Goal: Transaction & Acquisition: Purchase product/service

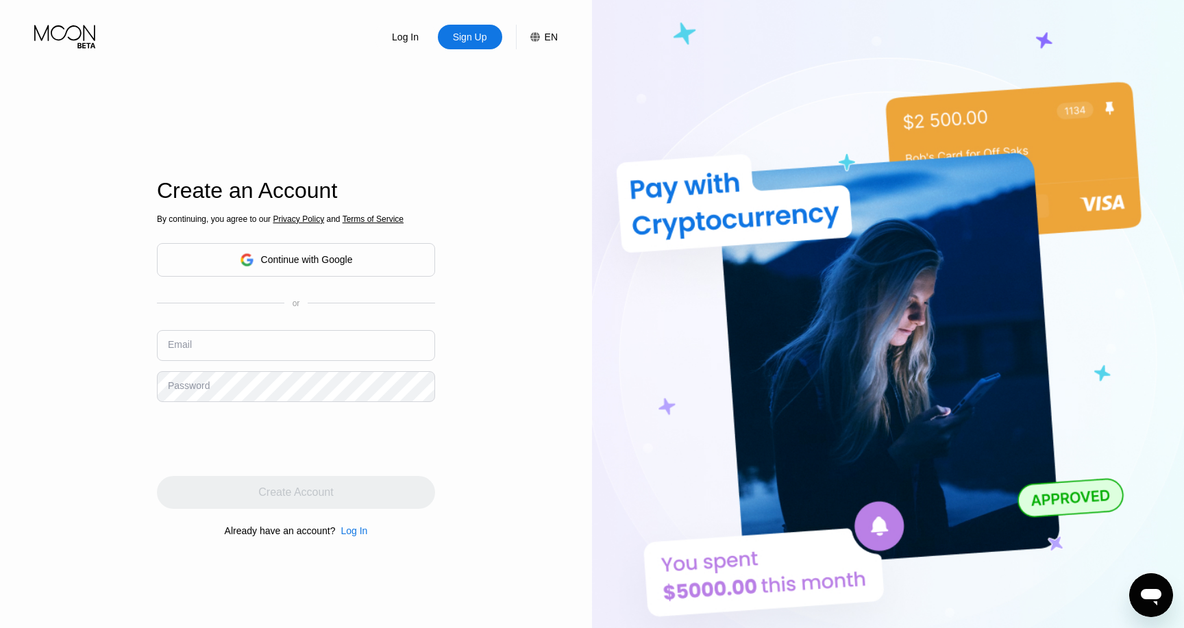
type input "[EMAIL_ADDRESS][DOMAIN_NAME]"
click at [410, 32] on div "Log In" at bounding box center [405, 37] width 29 height 14
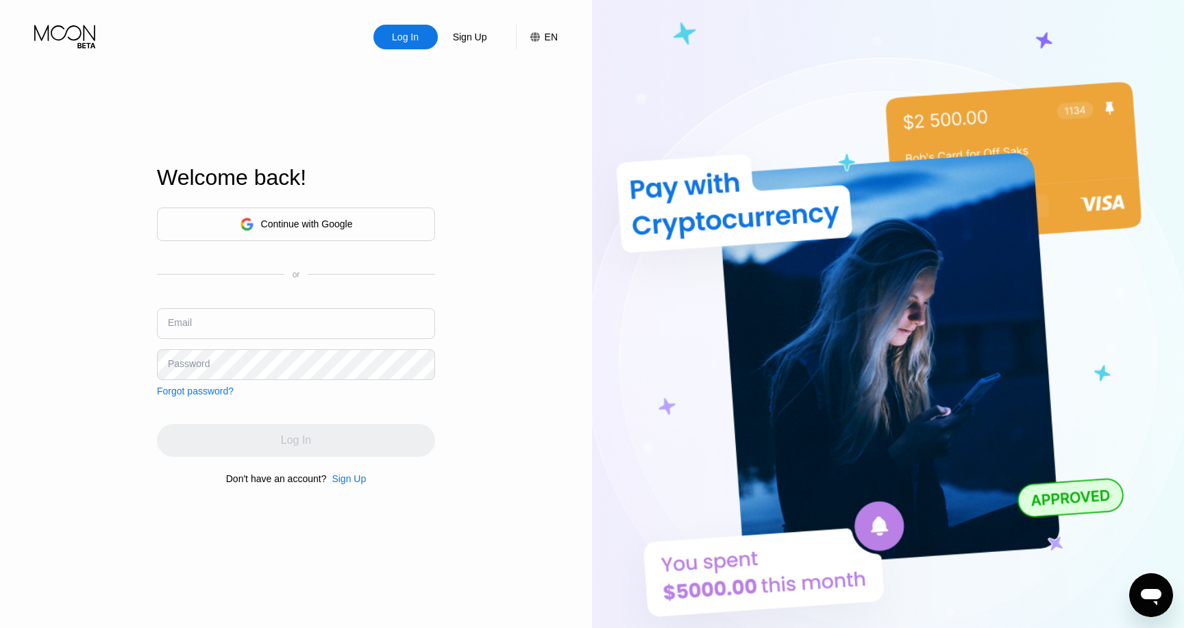
click at [296, 311] on input "text" at bounding box center [296, 323] width 278 height 31
type input "ы"
click at [406, 32] on div "Log In" at bounding box center [405, 37] width 29 height 14
click at [480, 39] on div "Sign Up" at bounding box center [470, 37] width 37 height 14
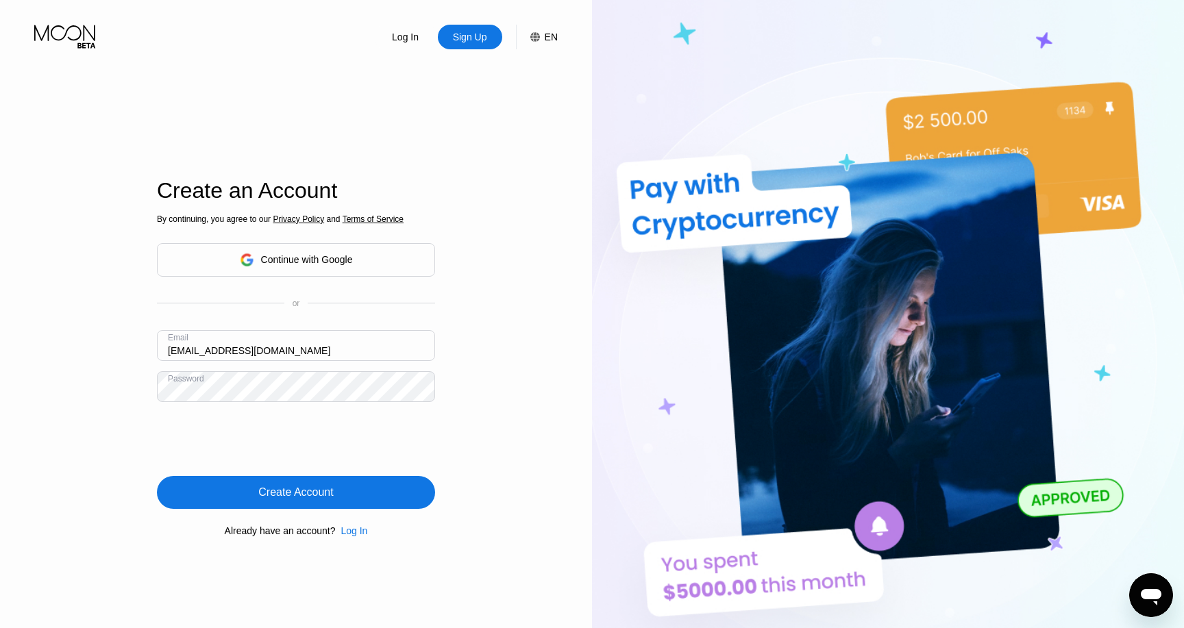
click at [408, 33] on div "Log In" at bounding box center [405, 37] width 29 height 14
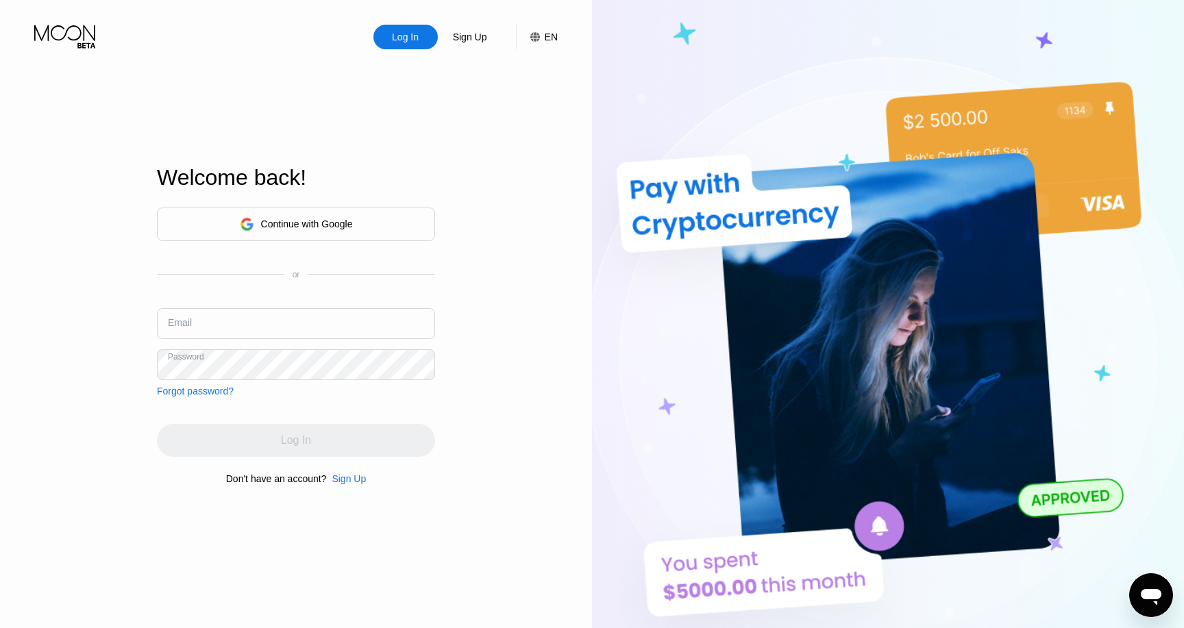
type input "[EMAIL_ADDRESS][DOMAIN_NAME]"
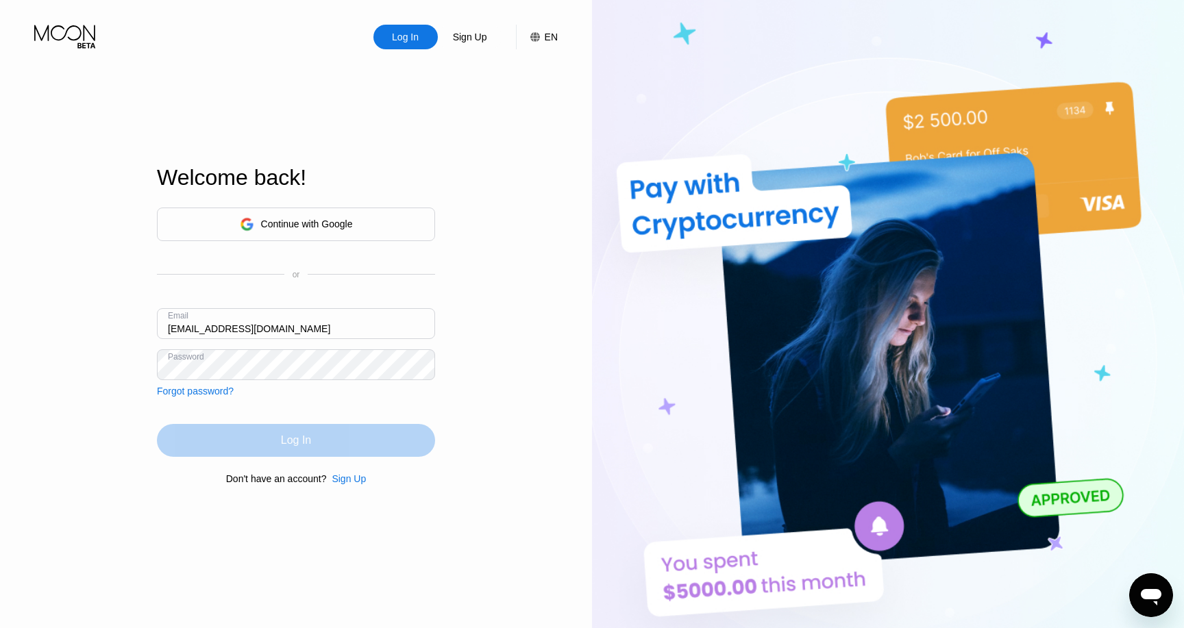
click at [279, 434] on div "Log In" at bounding box center [296, 440] width 278 height 33
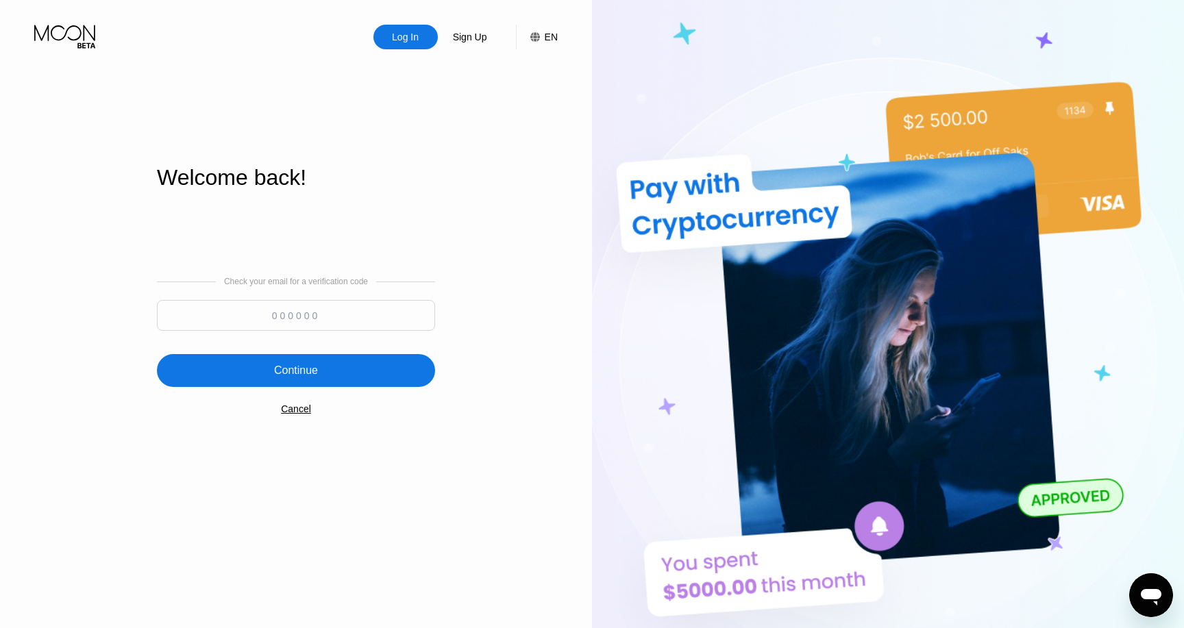
click at [288, 319] on input at bounding box center [296, 315] width 278 height 31
click at [337, 320] on input at bounding box center [296, 315] width 278 height 31
paste input "822190"
type input "822190"
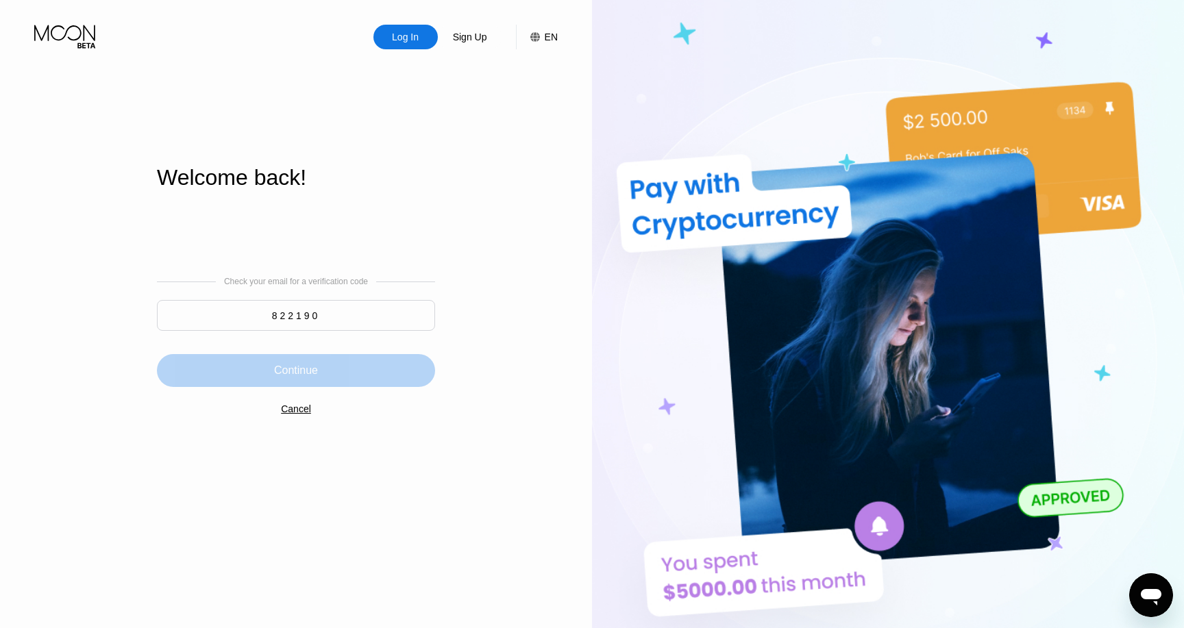
click at [331, 361] on div "Continue" at bounding box center [296, 370] width 278 height 33
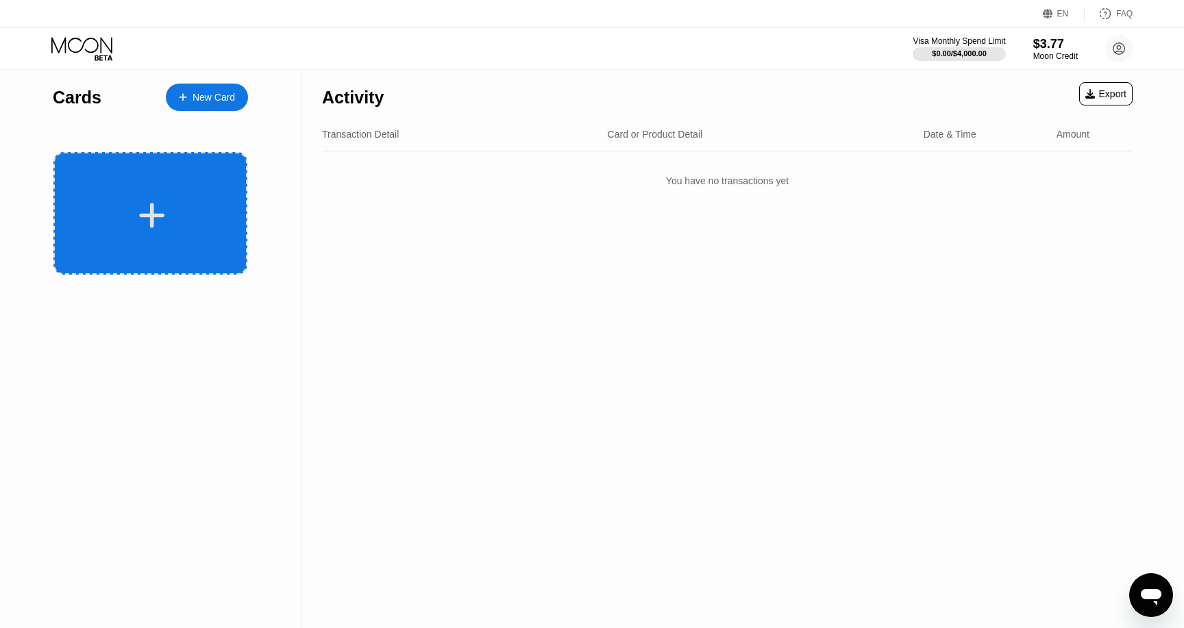
click at [169, 206] on div at bounding box center [152, 215] width 170 height 31
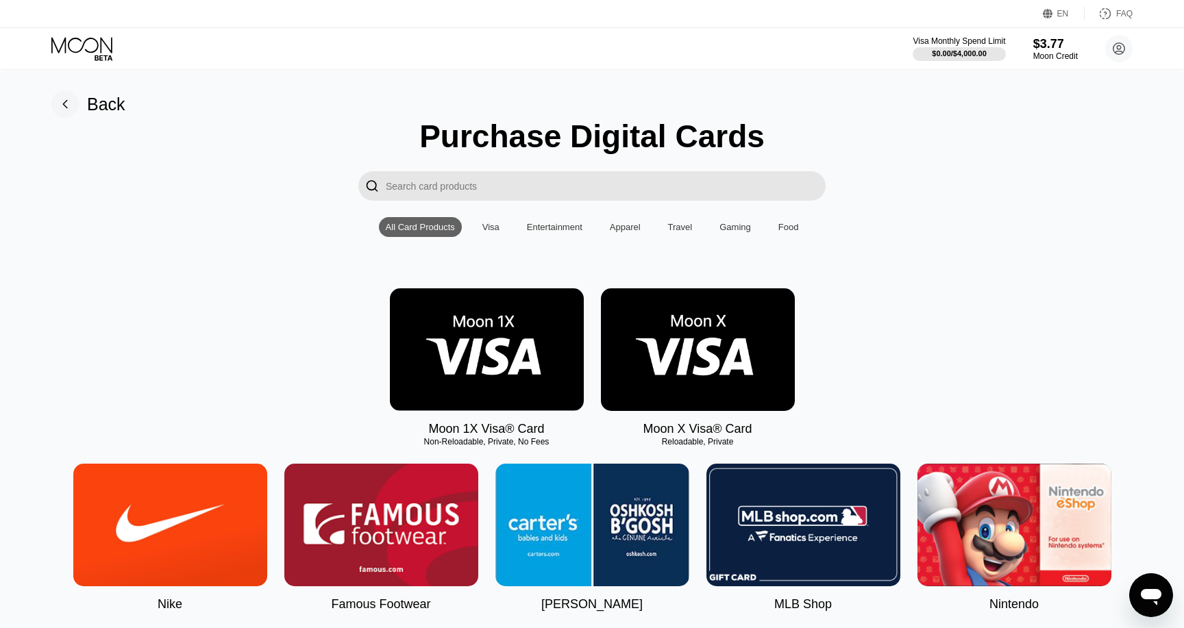
click at [493, 227] on div "Visa" at bounding box center [490, 227] width 17 height 10
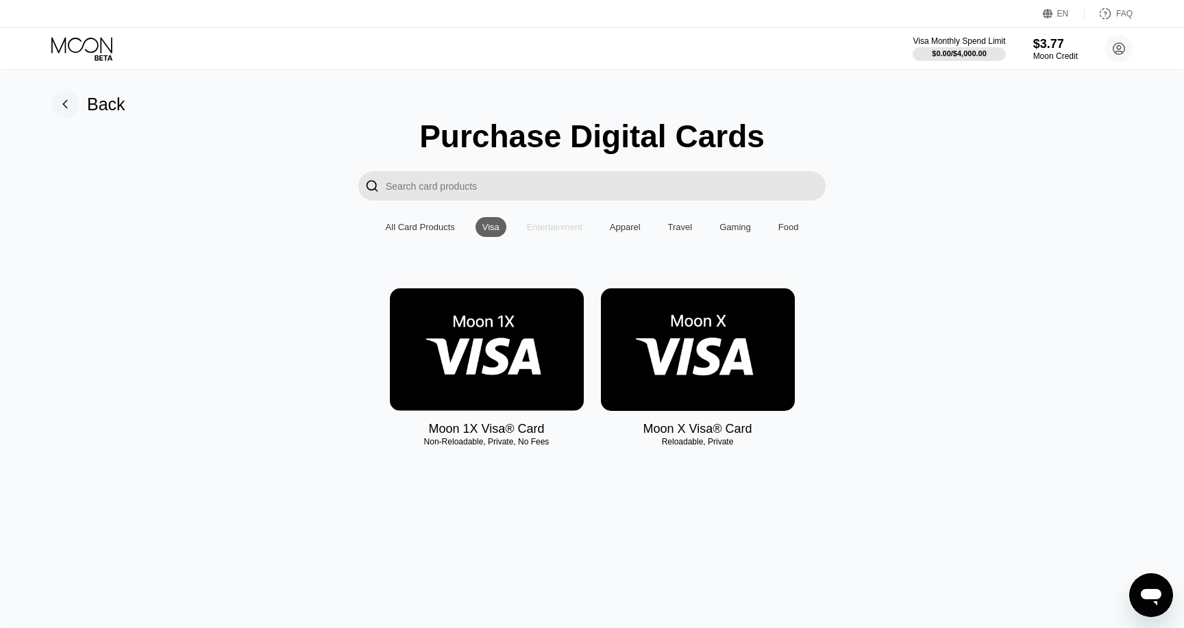
click at [561, 225] on div "Entertainment" at bounding box center [555, 227] width 56 height 10
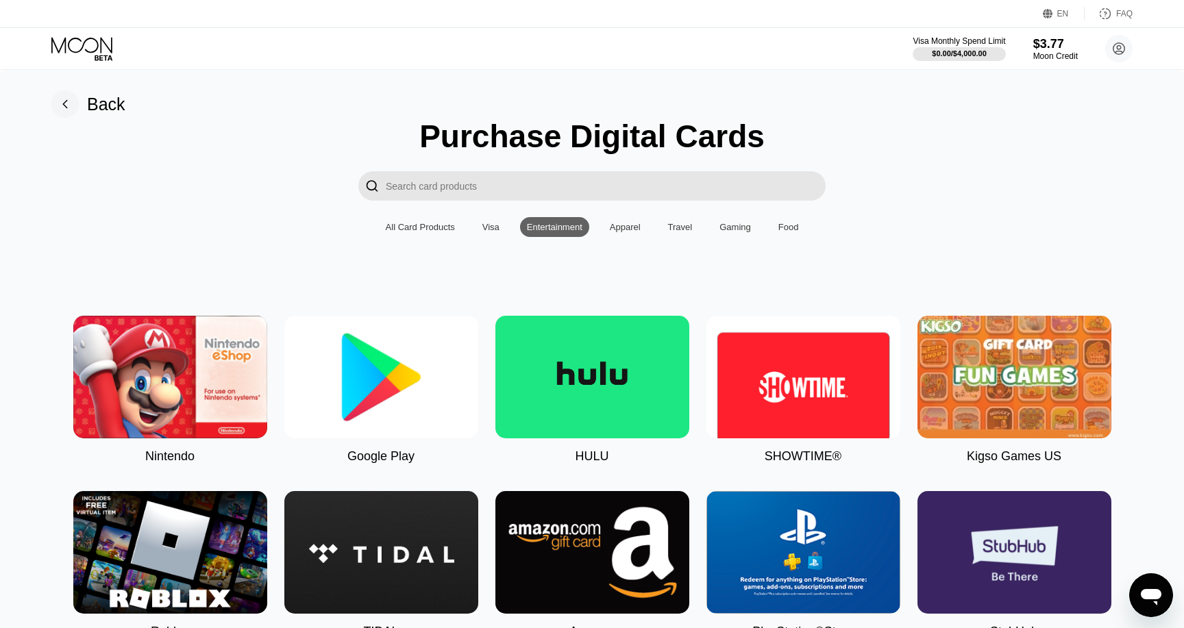
click at [432, 228] on div "All Card Products" at bounding box center [420, 227] width 69 height 10
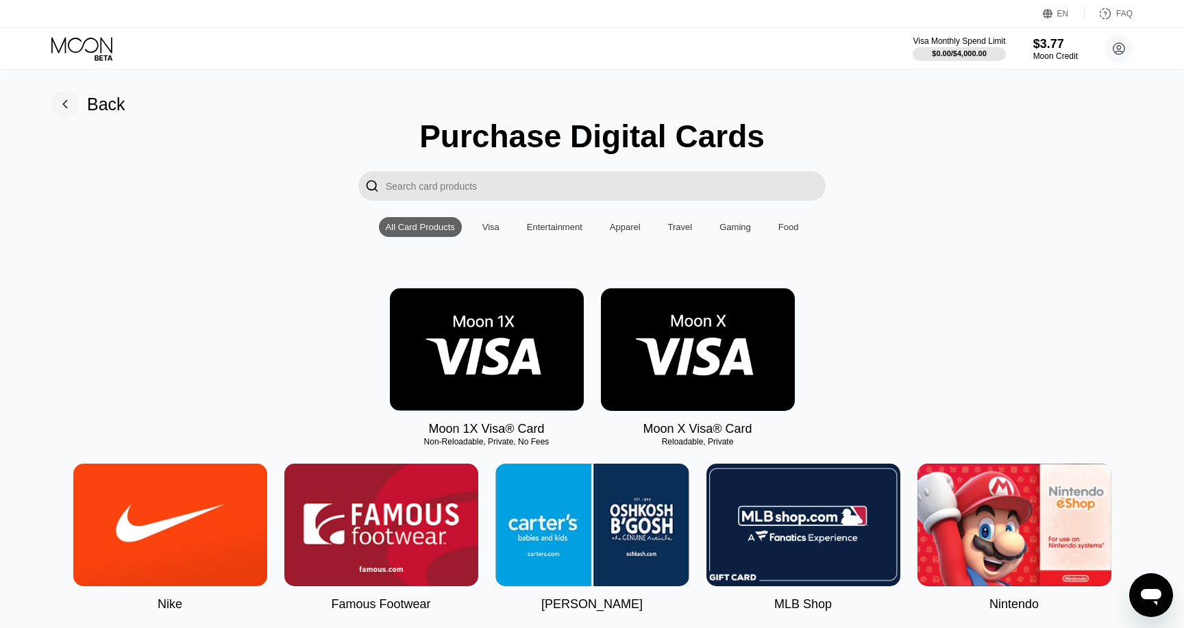
click at [742, 227] on div "Gaming" at bounding box center [735, 227] width 32 height 10
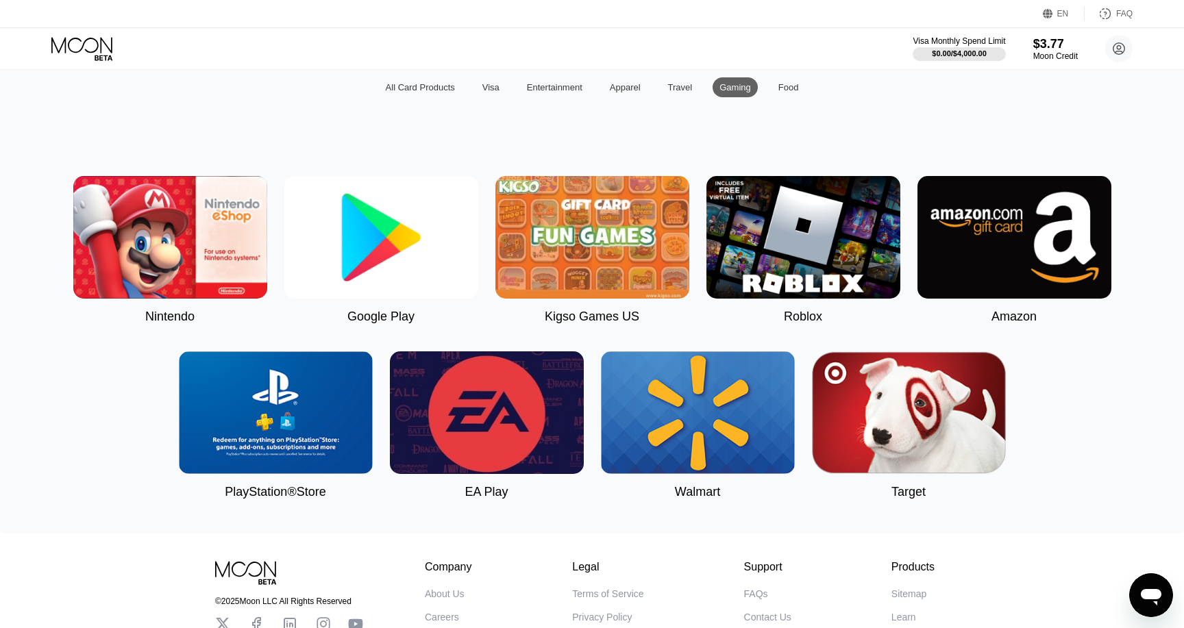
scroll to position [149, 0]
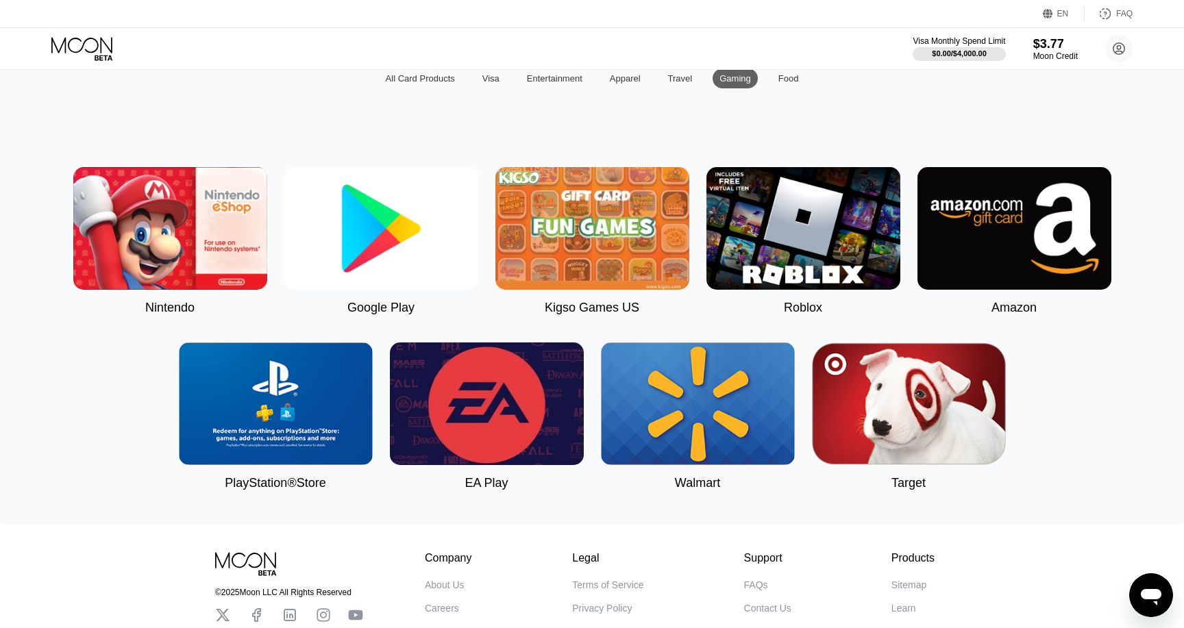
click at [309, 398] on img at bounding box center [276, 404] width 194 height 123
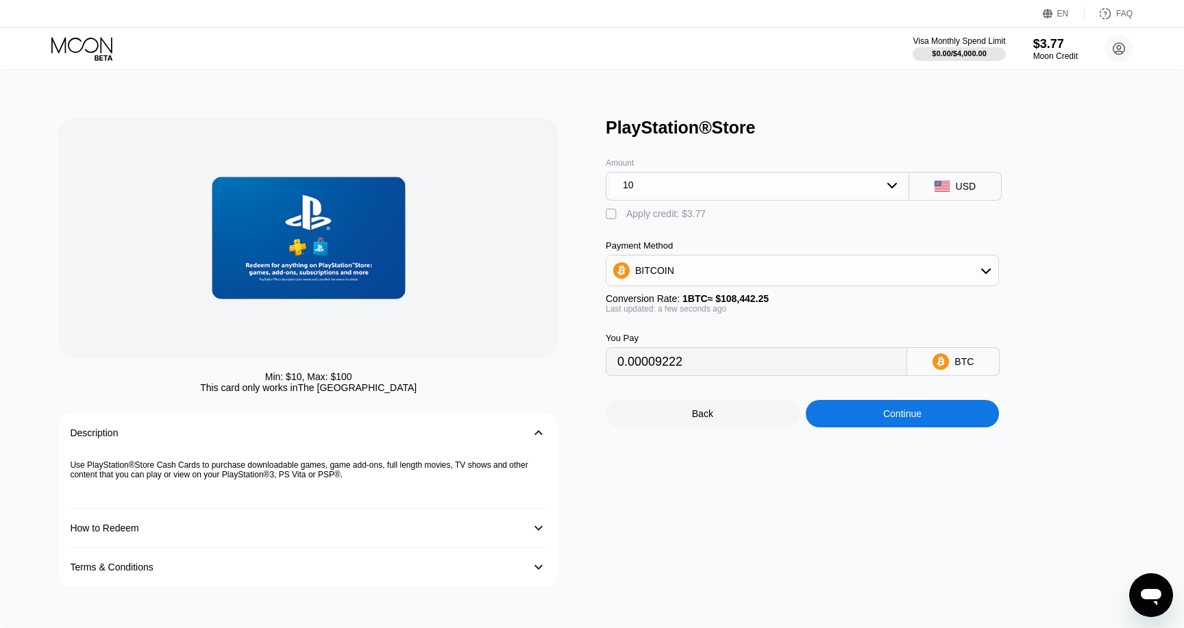
click at [752, 266] on div "BITCOIN" at bounding box center [802, 270] width 392 height 27
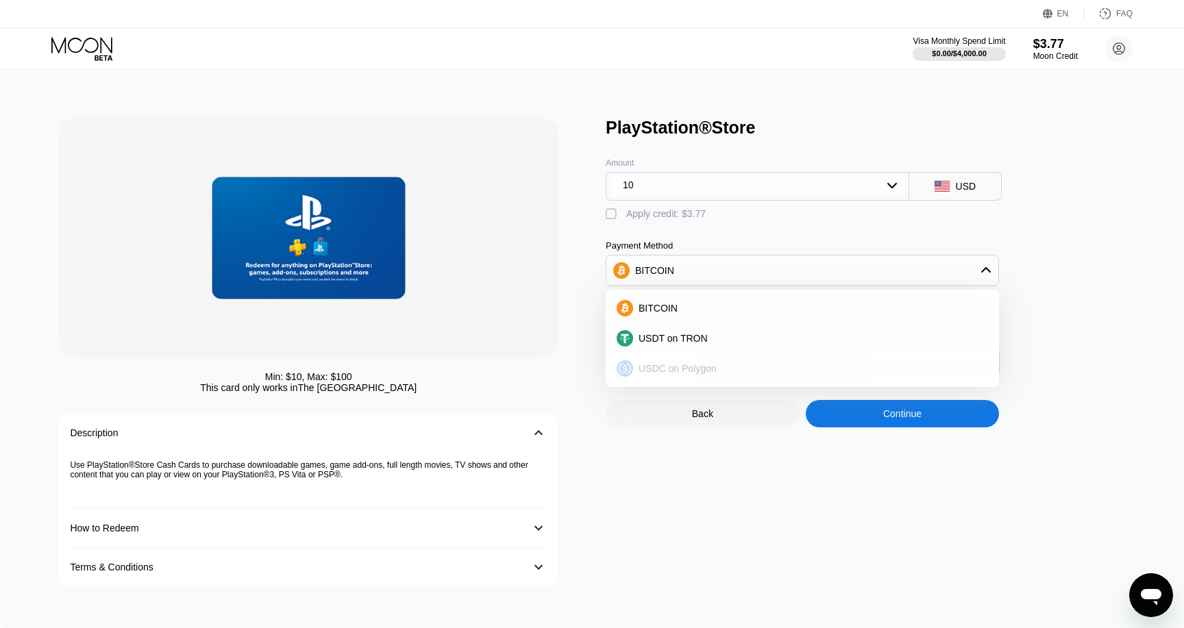
scroll to position [12, 0]
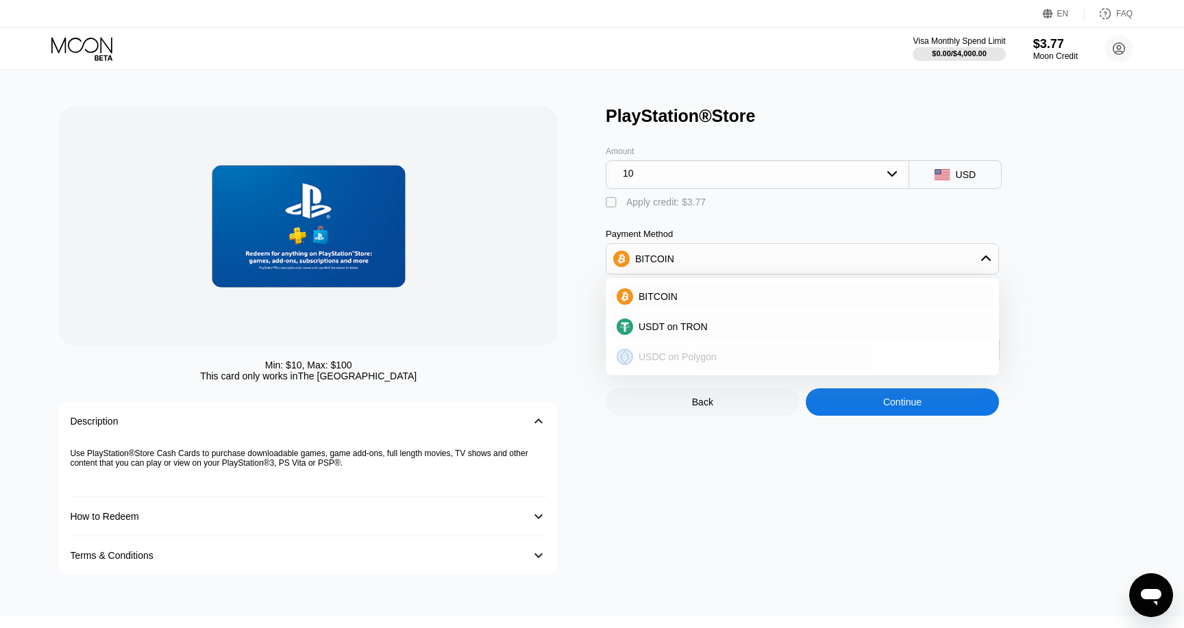
click at [704, 358] on span "USDC on Polygon" at bounding box center [678, 357] width 78 height 11
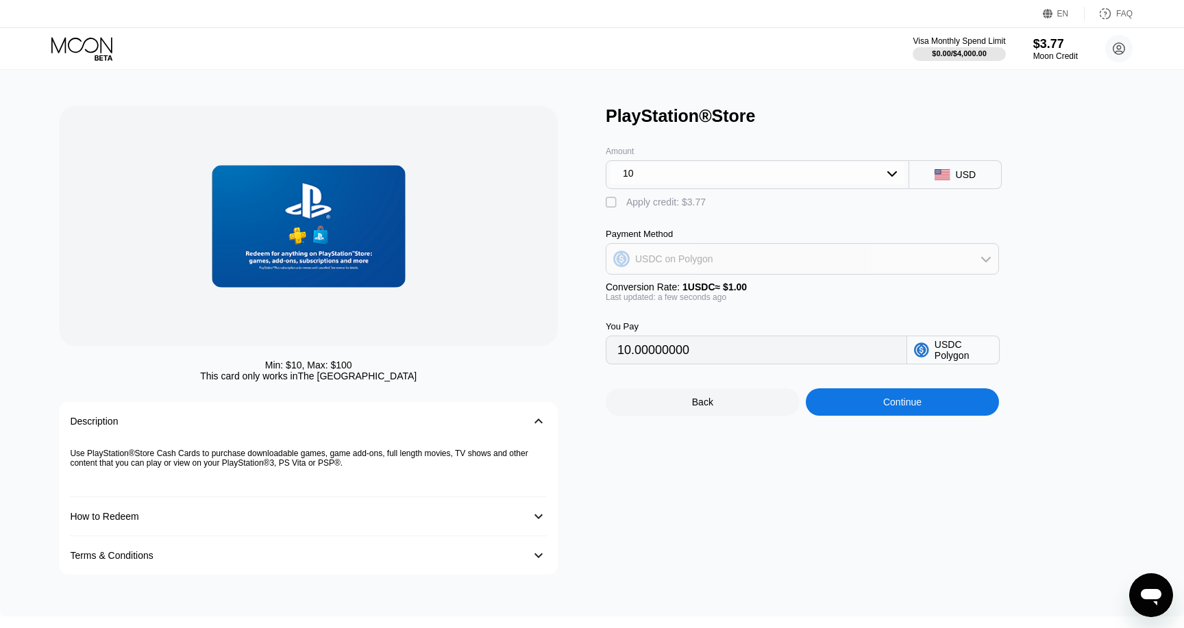
click at [709, 255] on div "USDC on Polygon" at bounding box center [674, 259] width 78 height 11
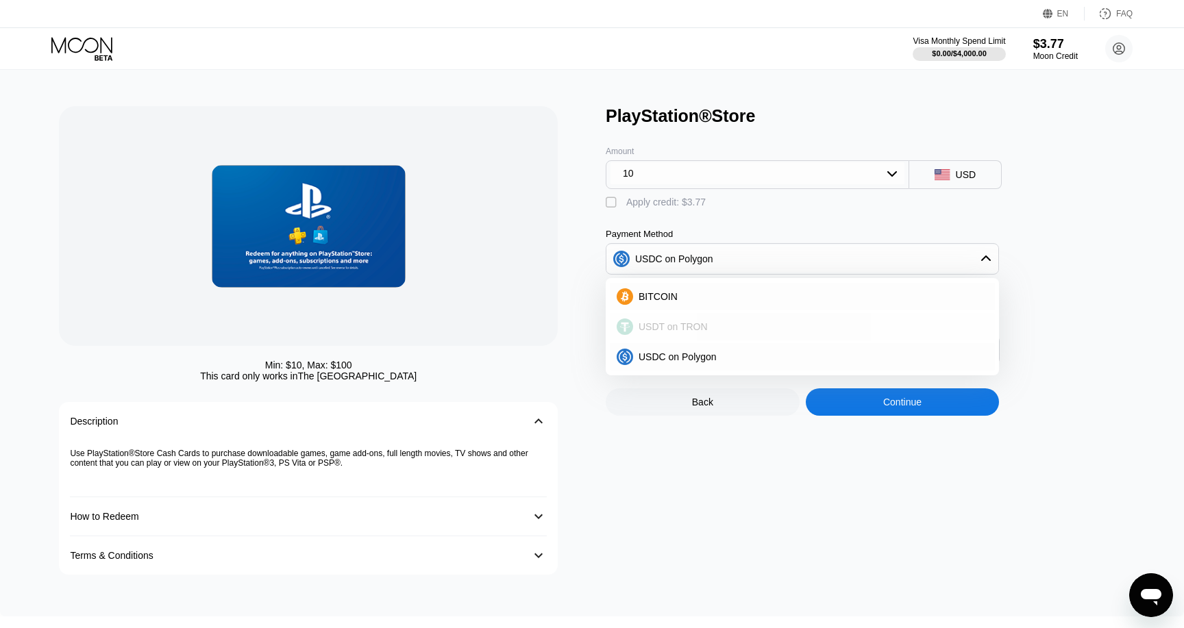
click at [687, 334] on div "USDT on TRON" at bounding box center [802, 326] width 385 height 27
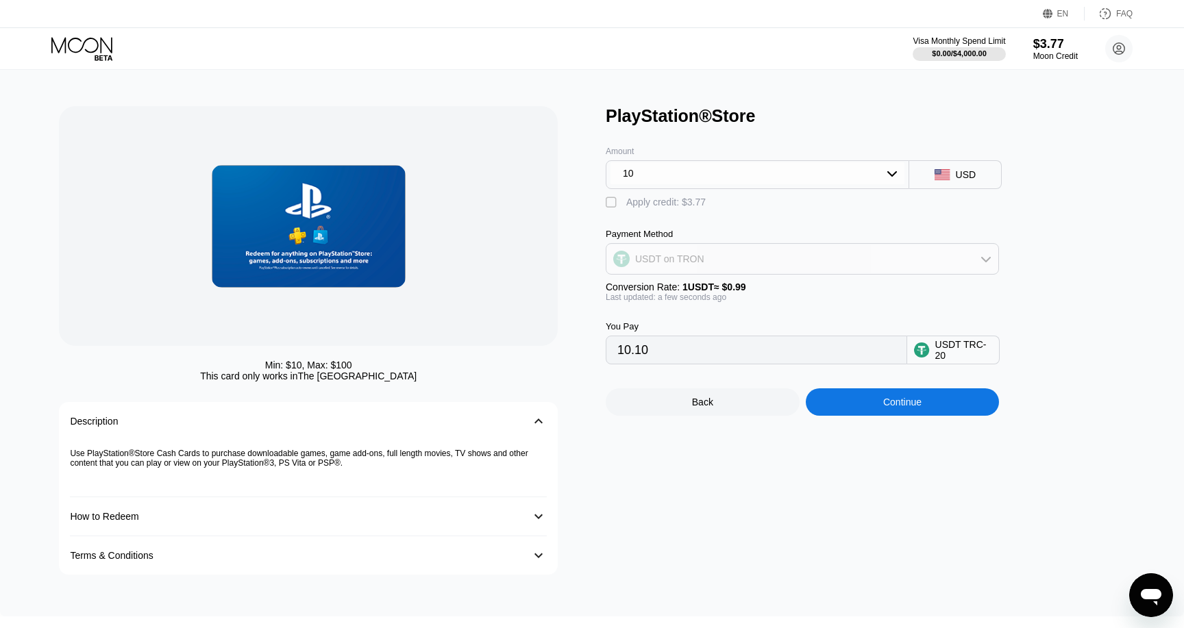
click at [709, 247] on div "USDT on TRON" at bounding box center [802, 258] width 392 height 27
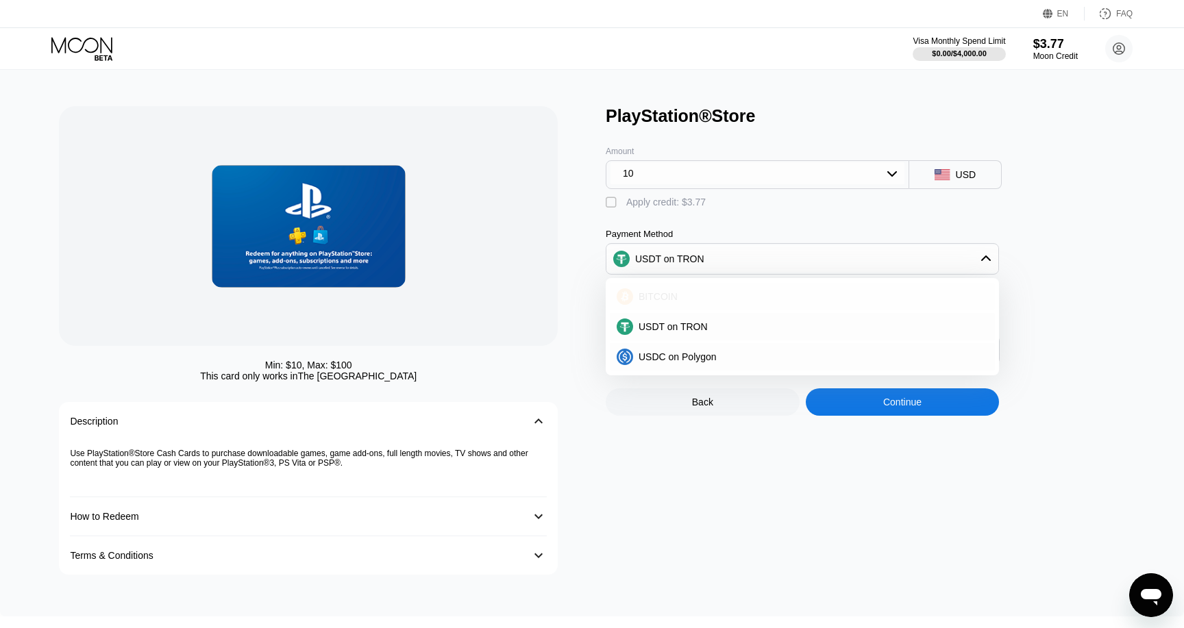
click at [693, 288] on div "BITCOIN" at bounding box center [802, 296] width 385 height 27
type input "0.00009222"
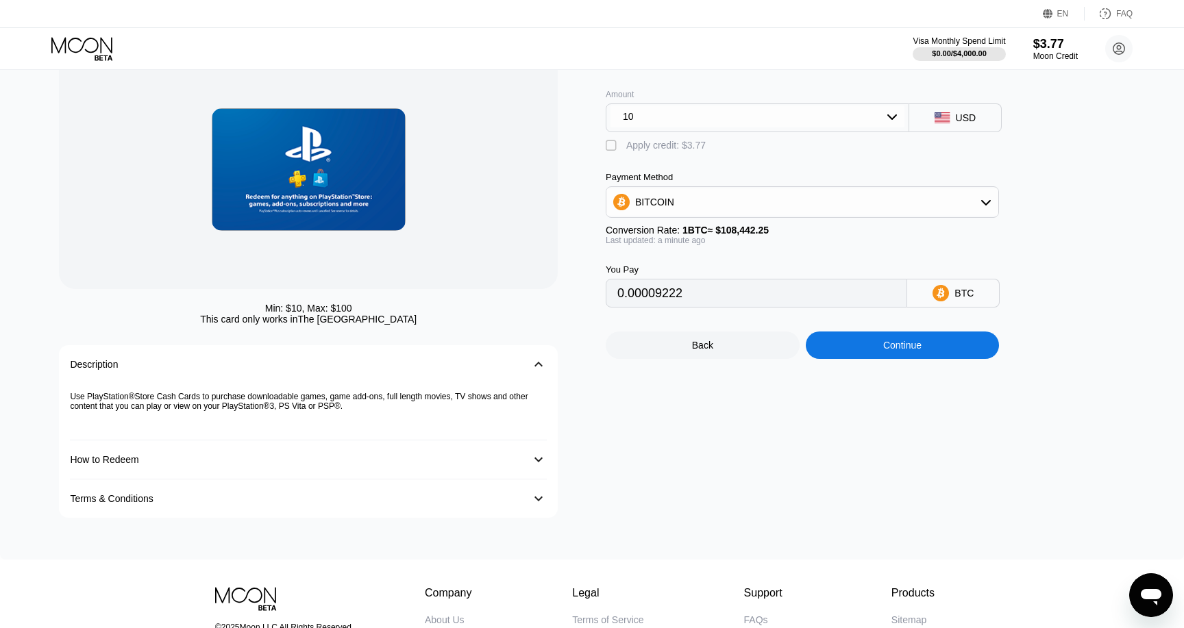
scroll to position [70, 0]
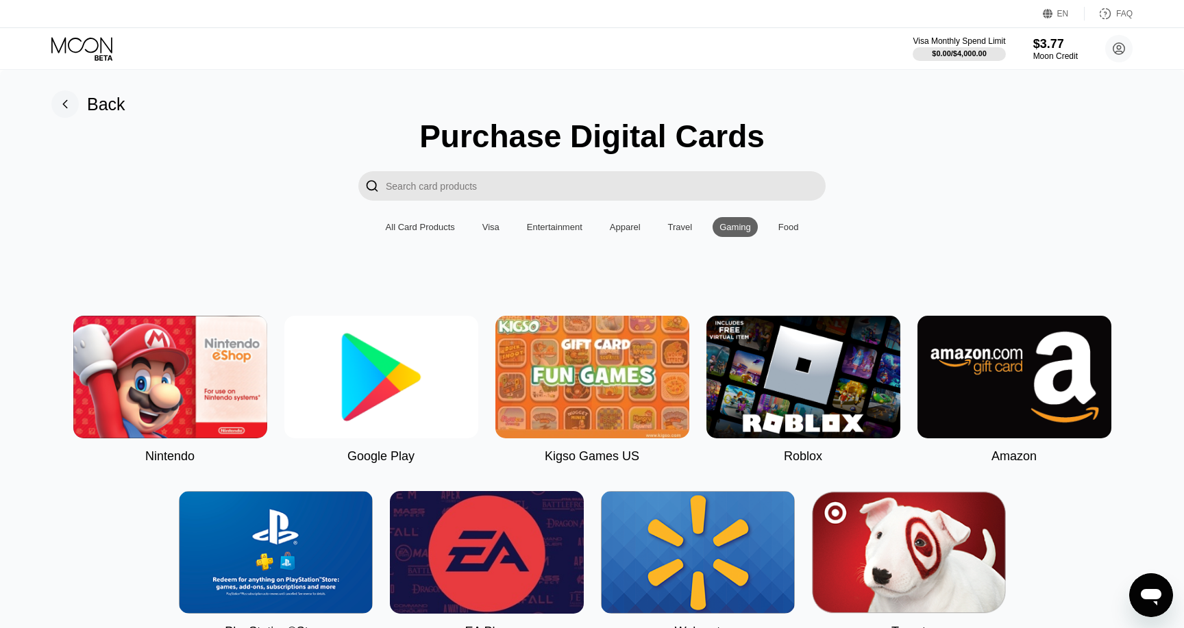
click at [482, 226] on div "Visa" at bounding box center [490, 227] width 17 height 10
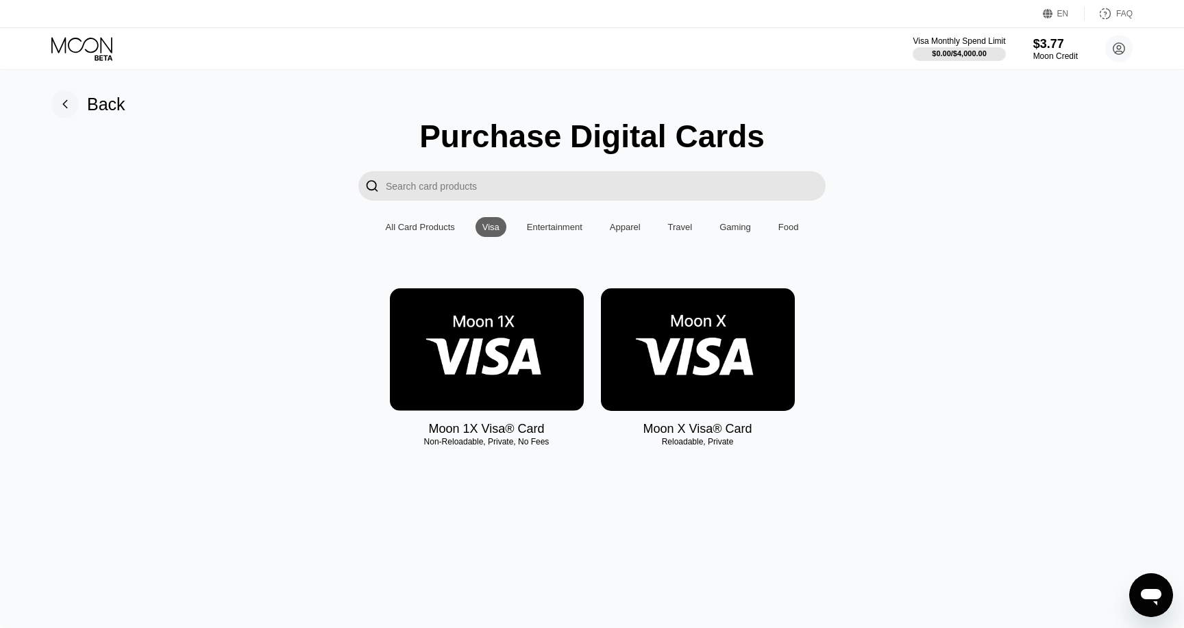
click at [512, 333] on img at bounding box center [487, 349] width 194 height 123
click at [704, 343] on img at bounding box center [698, 349] width 194 height 123
click at [490, 361] on img at bounding box center [487, 349] width 194 height 123
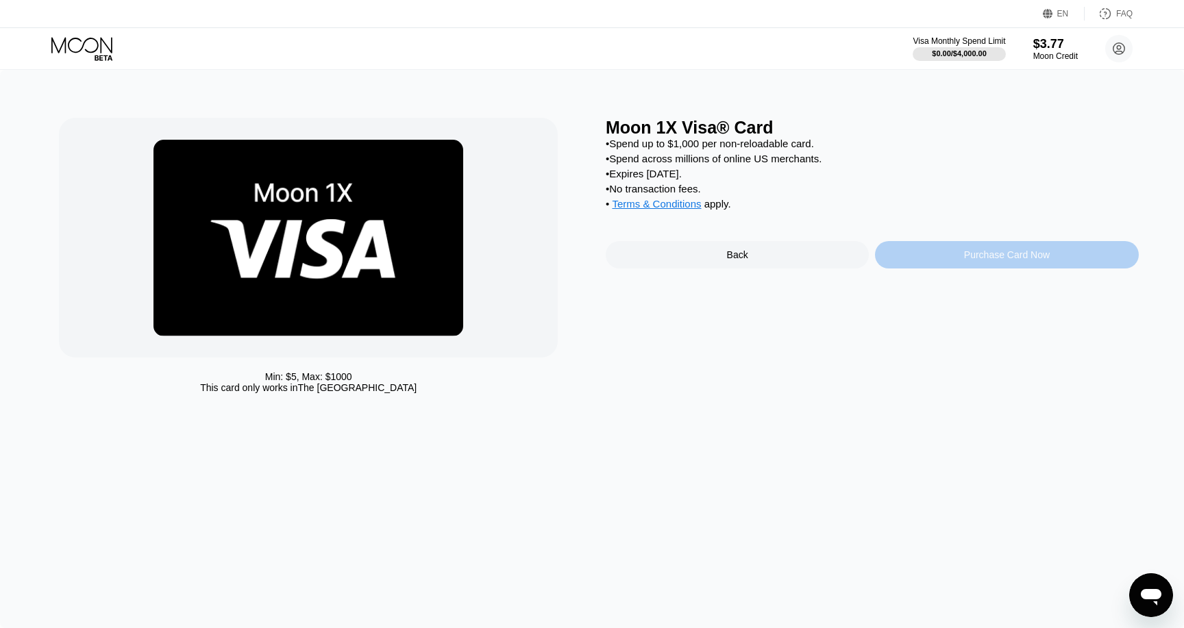
click at [904, 264] on div "Purchase Card Now" at bounding box center [1006, 254] width 263 height 27
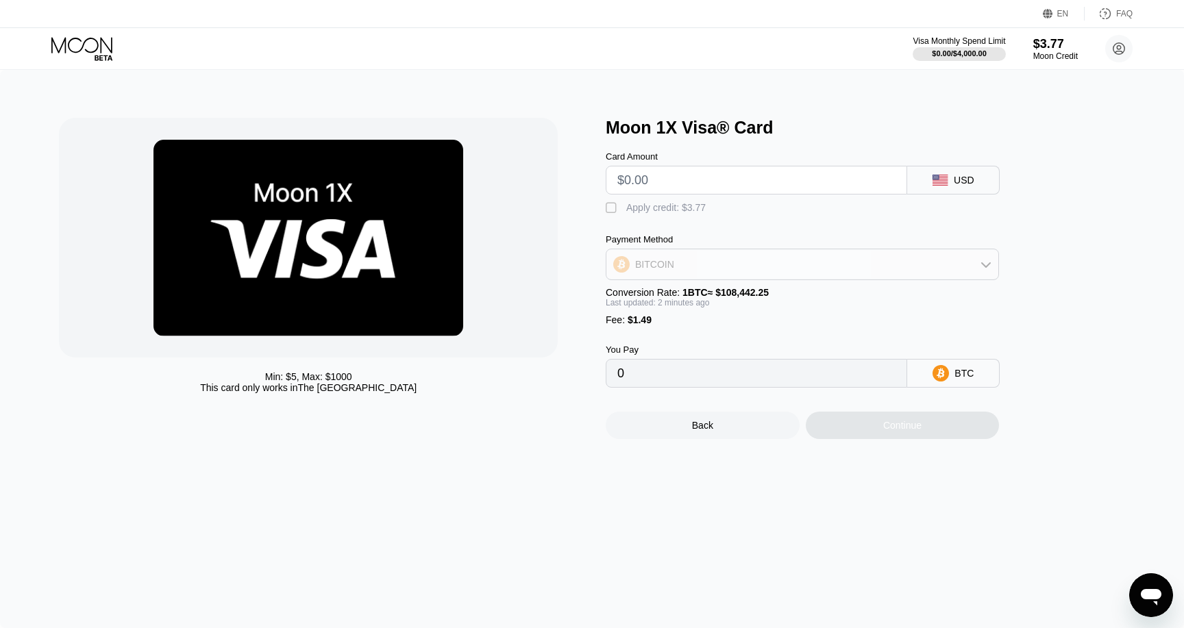
click at [756, 269] on div "BITCOIN" at bounding box center [802, 264] width 392 height 27
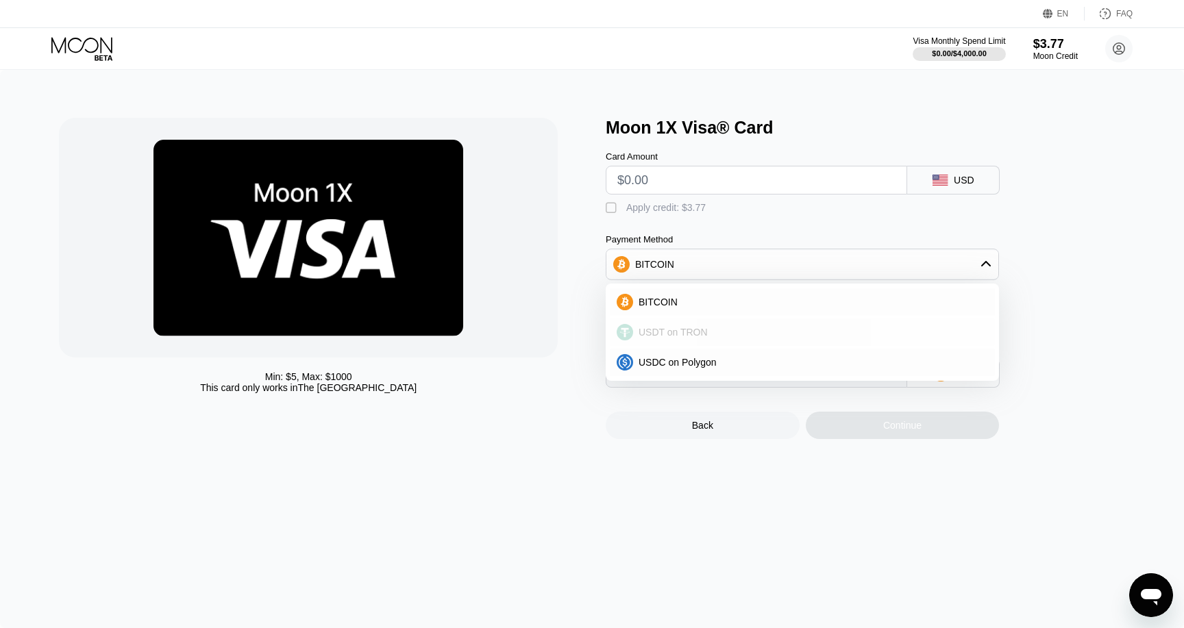
click at [725, 343] on div "USDT on TRON" at bounding box center [802, 332] width 385 height 27
type input "0.00"
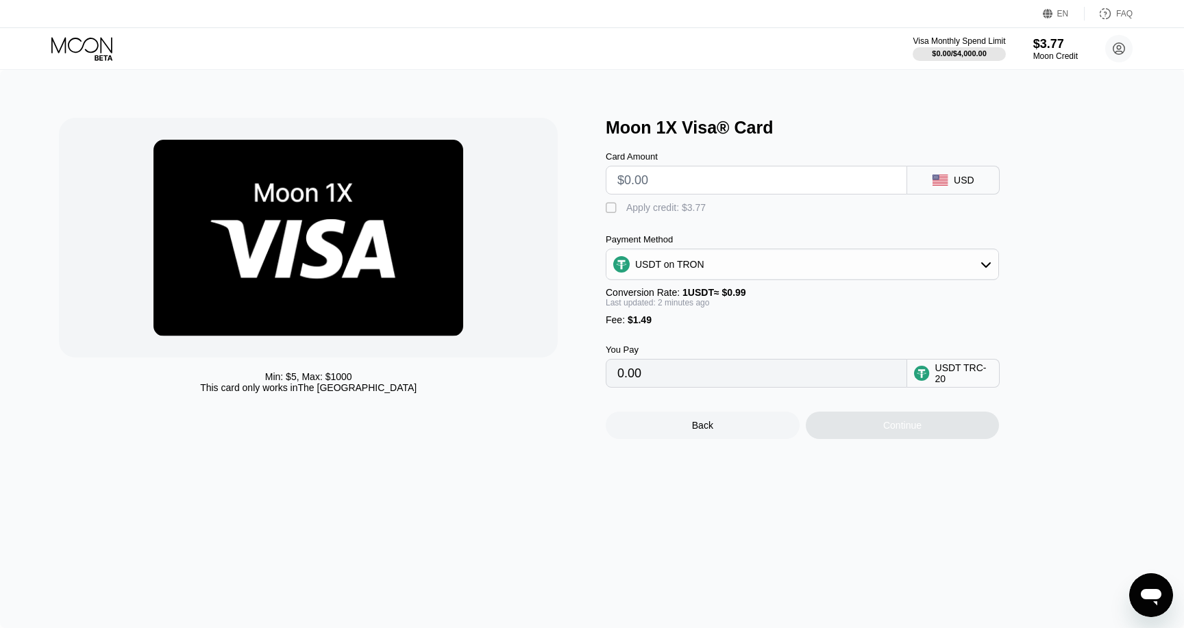
click at [635, 206] on div "Apply credit: $3.77" at bounding box center [665, 207] width 79 height 11
click at [114, 51] on icon at bounding box center [83, 49] width 64 height 24
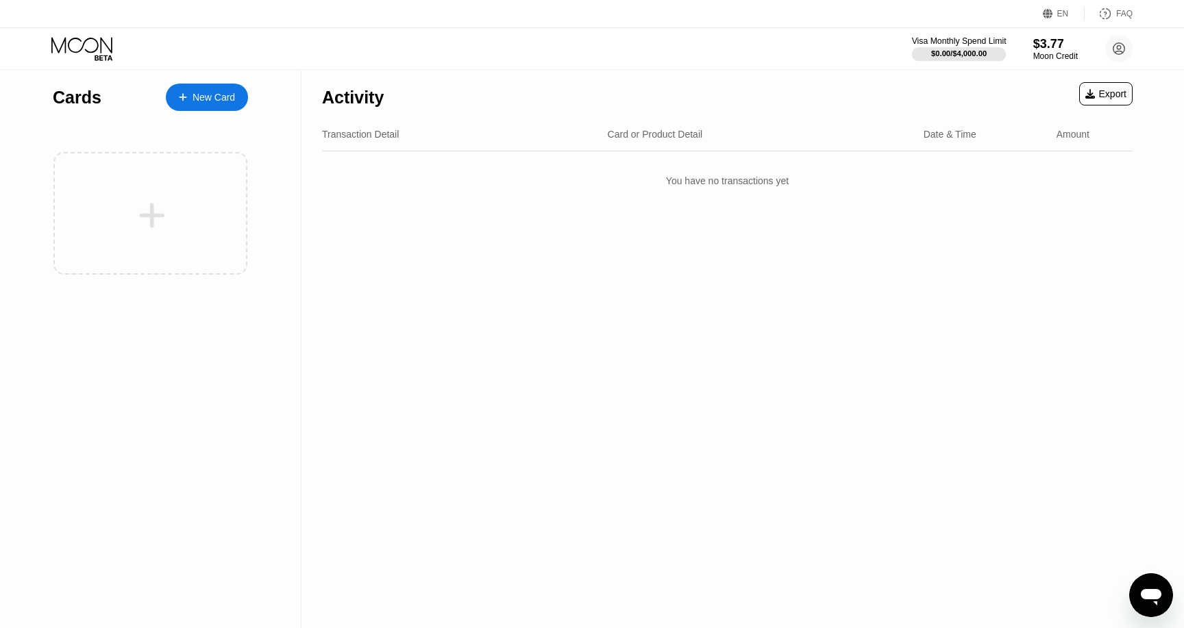
click at [948, 51] on div "$0.00 / $4,000.00" at bounding box center [959, 53] width 56 height 8
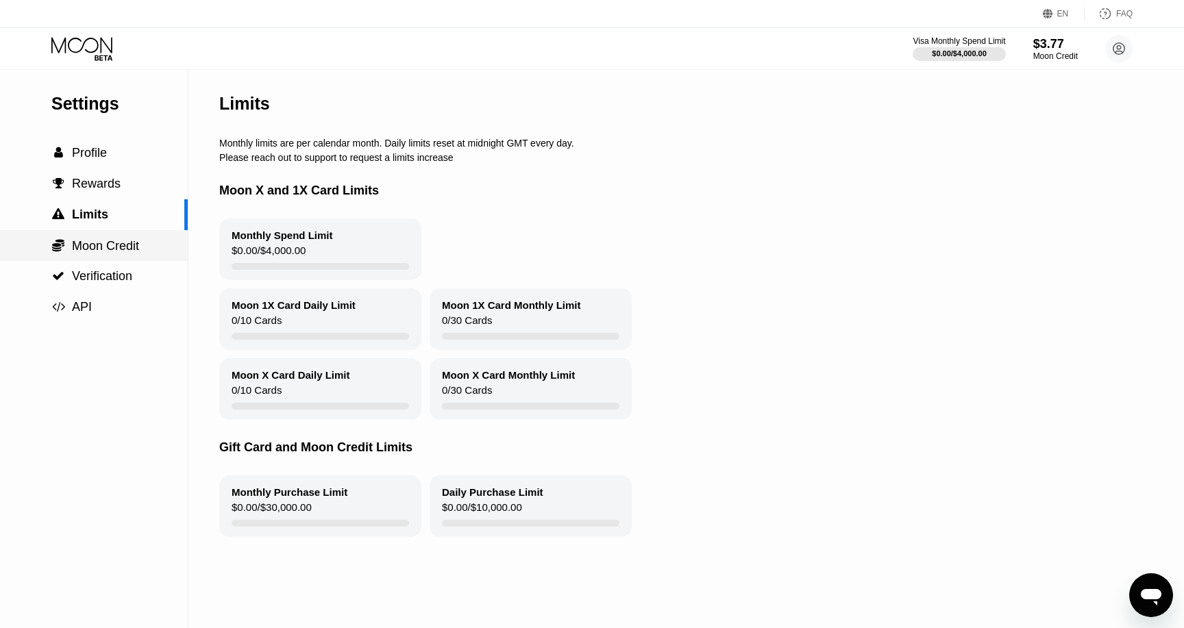
click at [102, 244] on span "Moon Credit" at bounding box center [105, 246] width 67 height 14
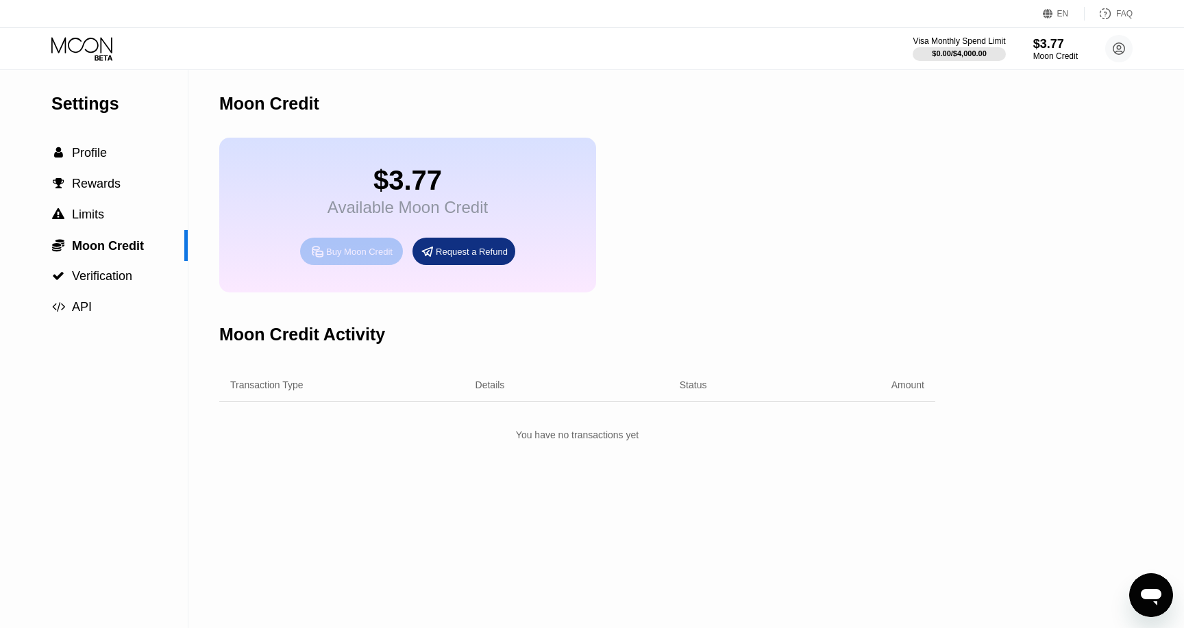
click at [370, 254] on div "Buy Moon Credit" at bounding box center [359, 252] width 66 height 12
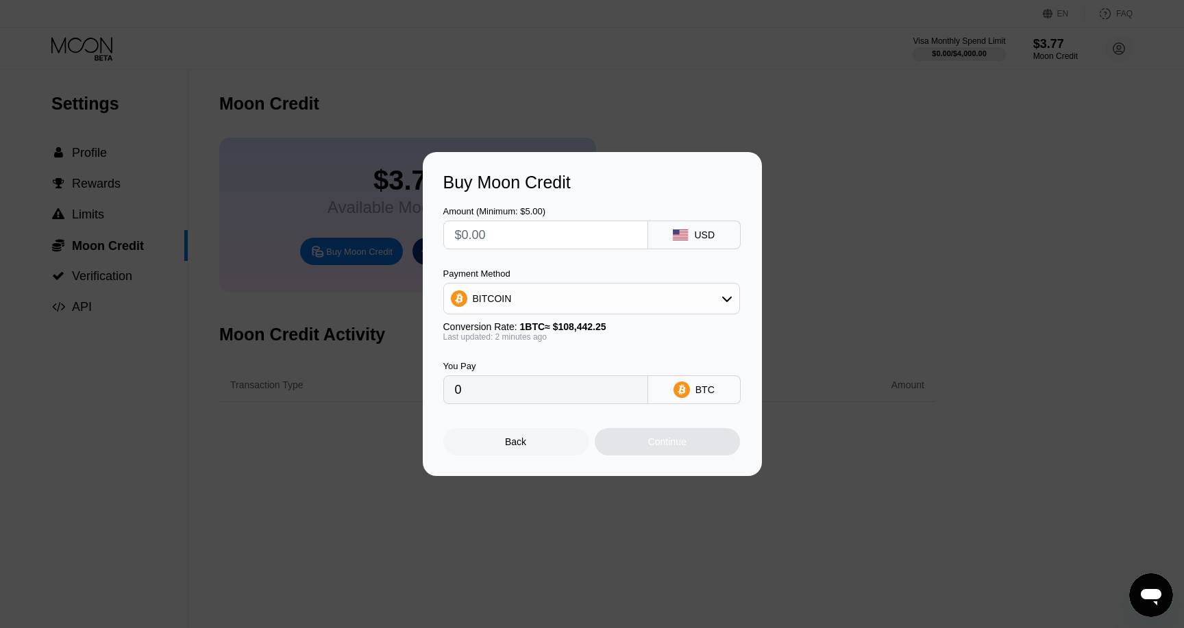
click at [719, 234] on div "USD" at bounding box center [694, 235] width 93 height 29
click at [646, 306] on div "BITCOIN" at bounding box center [591, 298] width 295 height 27
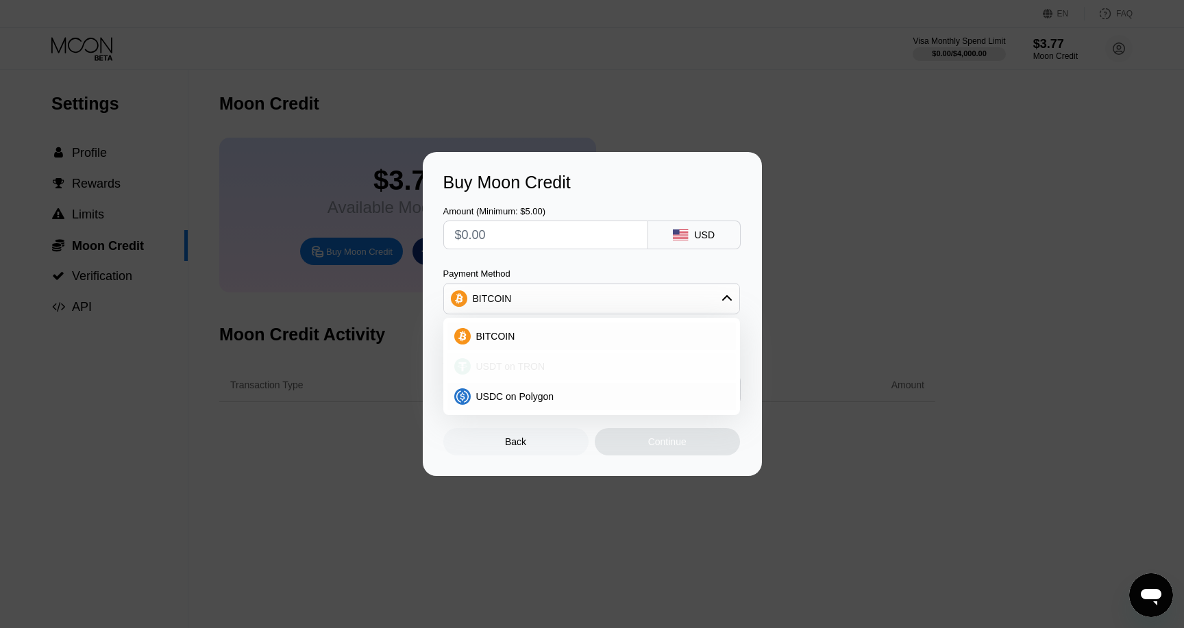
click at [602, 369] on div "USDT on TRON" at bounding box center [600, 366] width 258 height 11
type input "0.00"
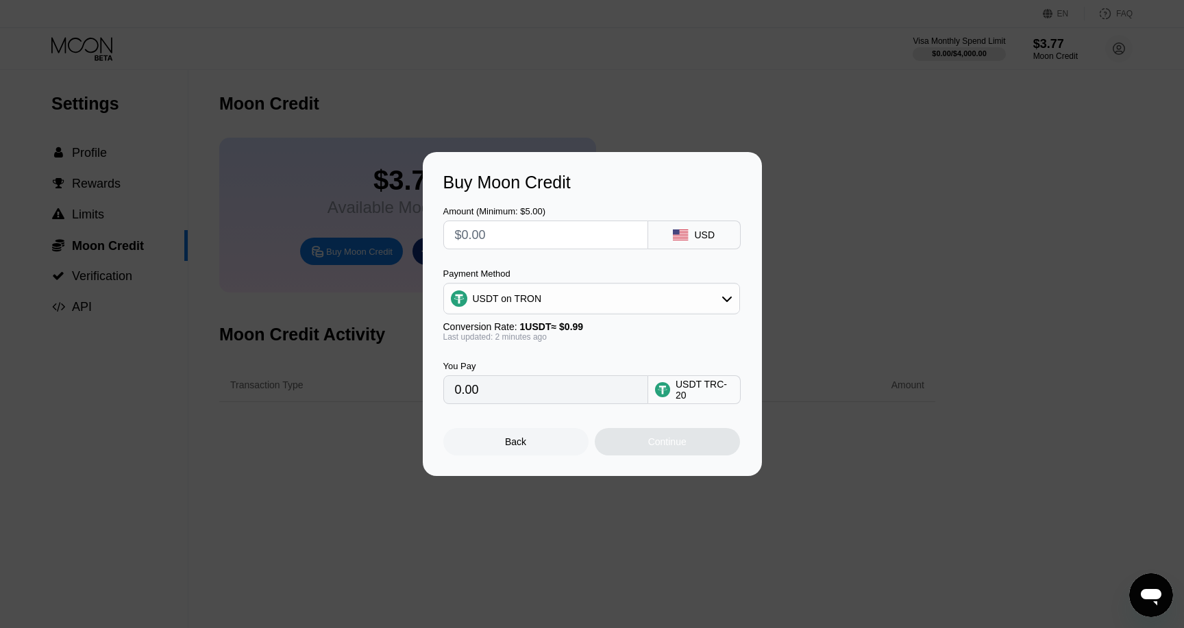
click at [529, 226] on input "text" at bounding box center [546, 234] width 182 height 27
type input "$80"
type input "80.81"
type input "$8"
type input "8.08"
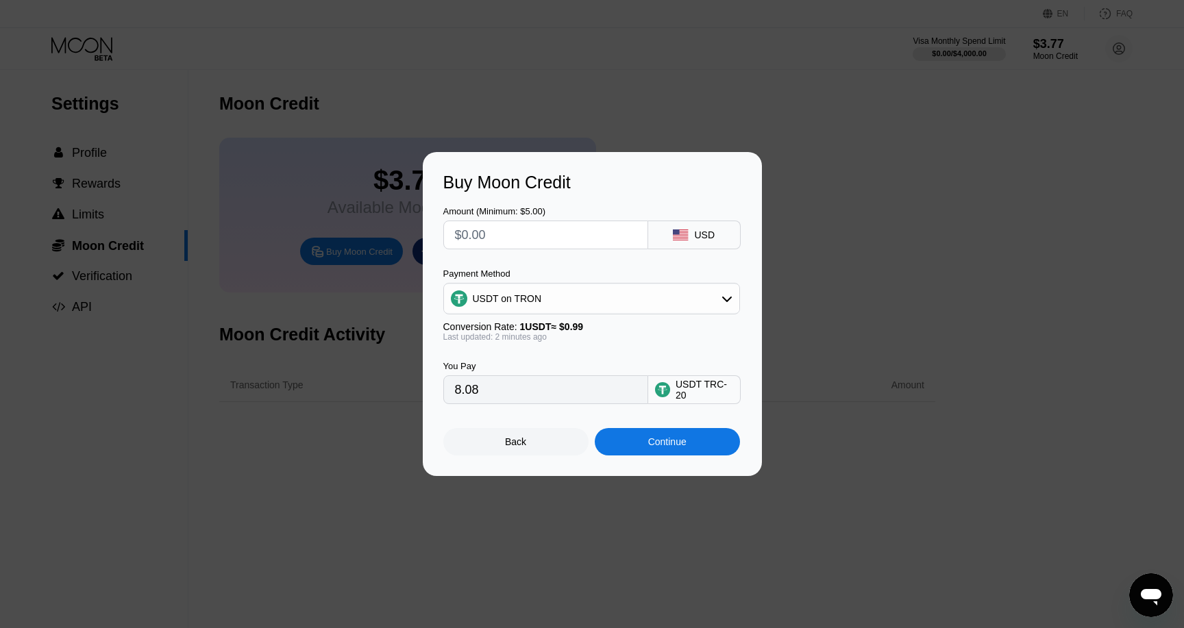
type input "0.00"
type input "$1"
type input "1.01"
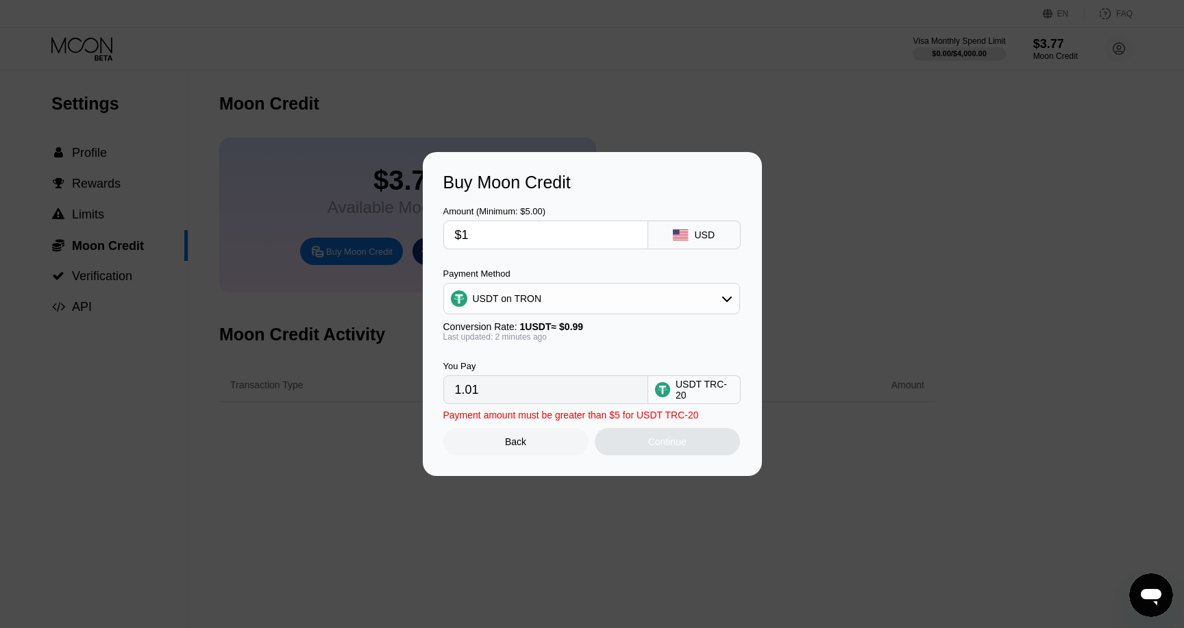
type input "$10"
type input "10.10"
type input "$100"
type input "101.01"
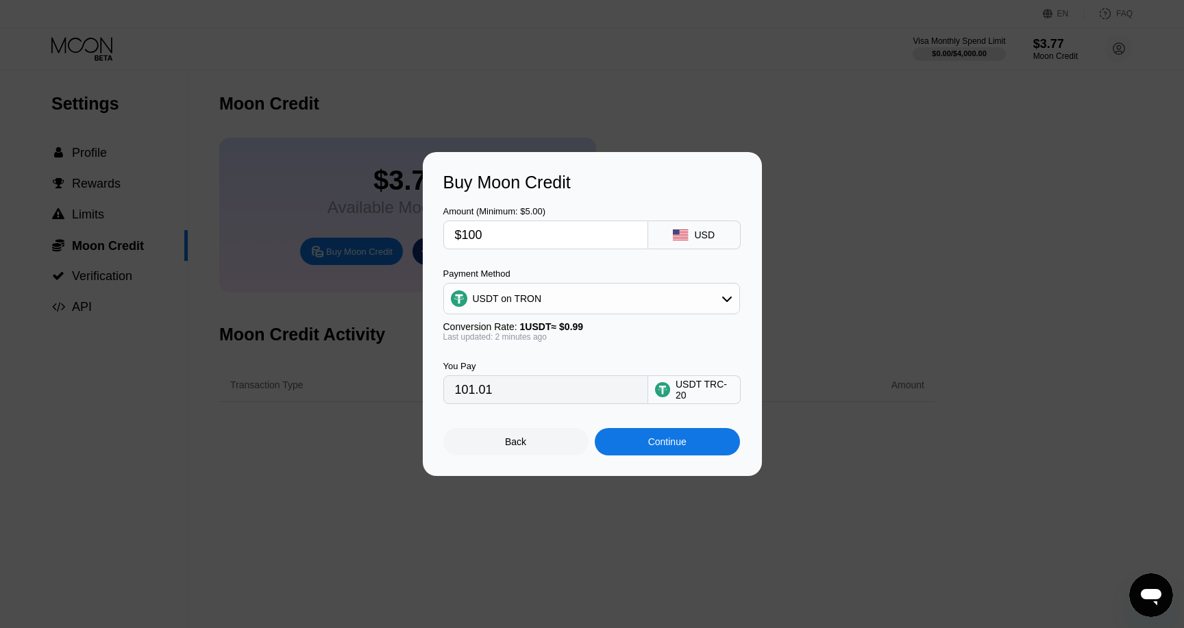
type input "$100"
click at [565, 297] on div "USDT on TRON" at bounding box center [591, 298] width 295 height 27
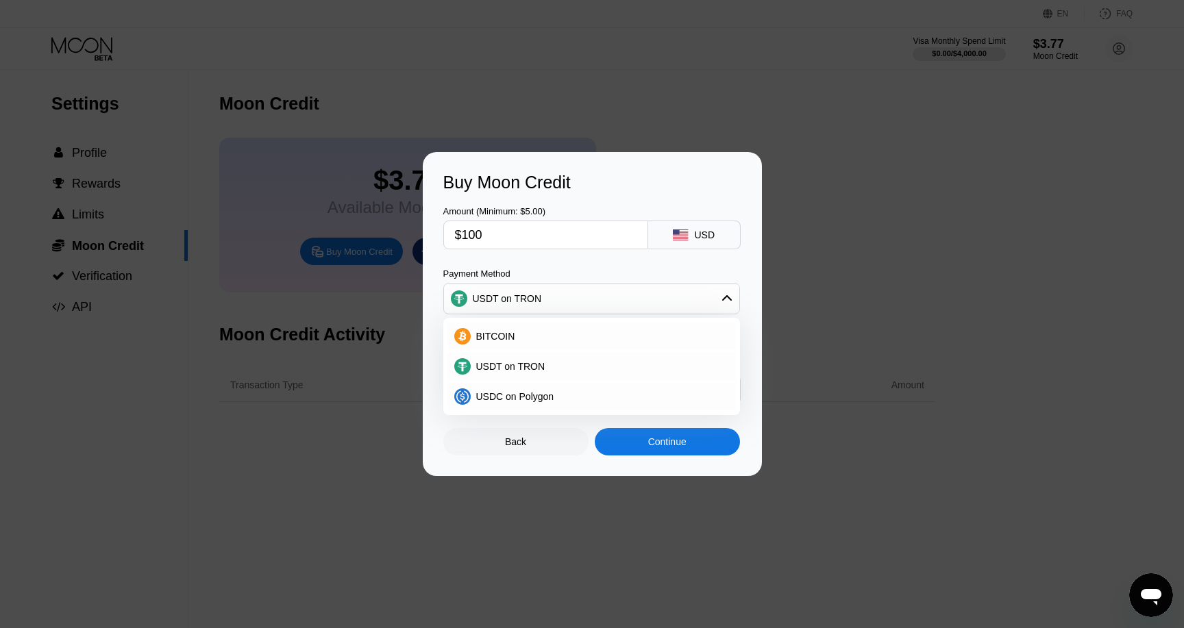
click at [565, 297] on div "USDT on TRON" at bounding box center [591, 298] width 295 height 27
